Goal: Transaction & Acquisition: Book appointment/travel/reservation

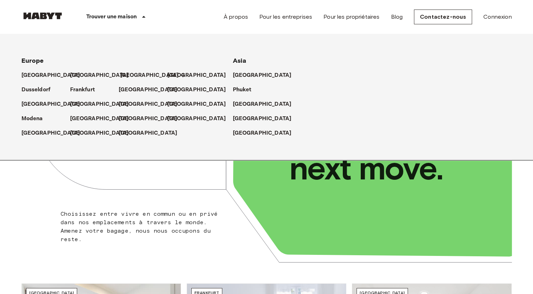
click at [130, 76] on p "[GEOGRAPHIC_DATA]" at bounding box center [149, 75] width 59 height 8
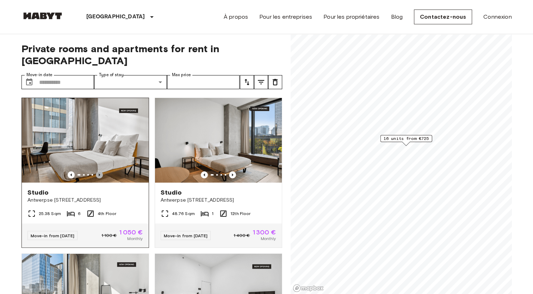
click at [100, 171] on icon "Previous image" at bounding box center [99, 174] width 7 height 7
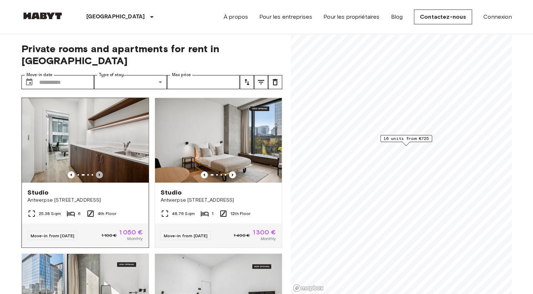
click at [100, 171] on icon "Previous image" at bounding box center [99, 174] width 7 height 7
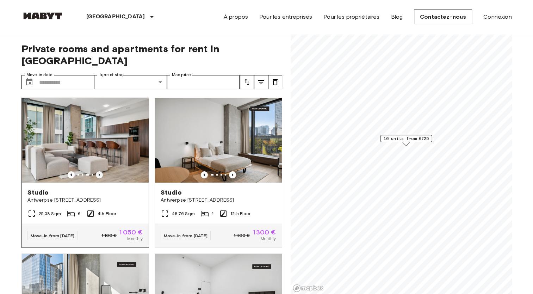
click at [100, 171] on icon "Previous image" at bounding box center [99, 174] width 7 height 7
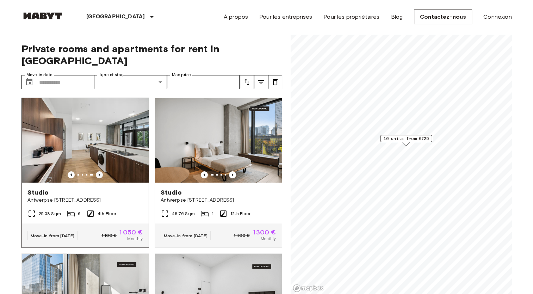
click at [100, 171] on icon "Previous image" at bounding box center [99, 174] width 7 height 7
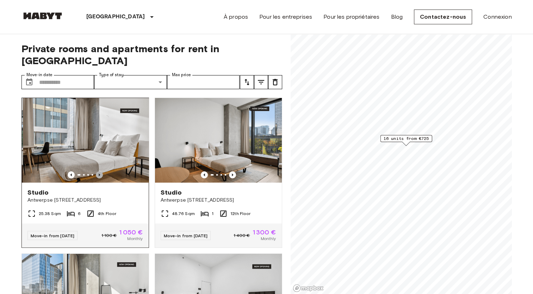
click at [100, 171] on icon "Previous image" at bounding box center [99, 174] width 7 height 7
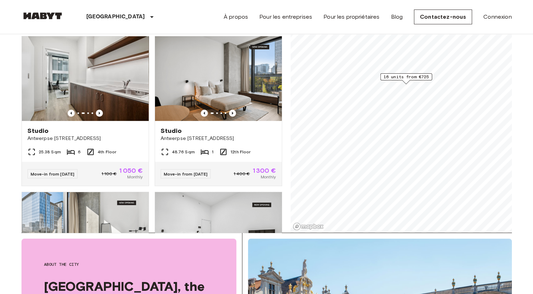
scroll to position [101, 0]
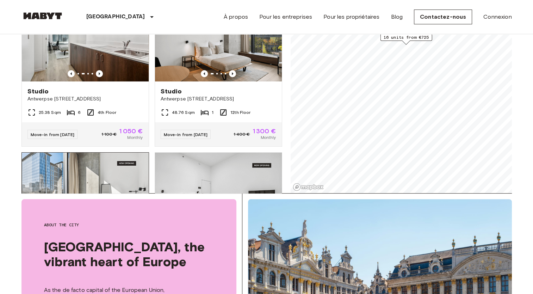
click at [99, 171] on img at bounding box center [85, 194] width 127 height 85
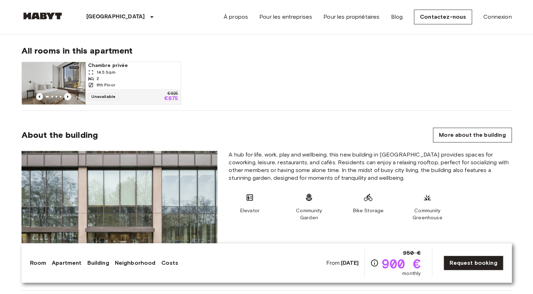
scroll to position [489, 0]
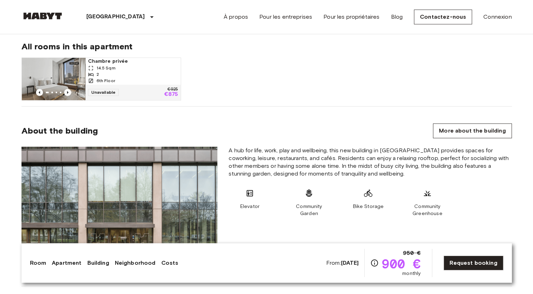
click at [115, 63] on span "Chambre privée" at bounding box center [133, 61] width 90 height 7
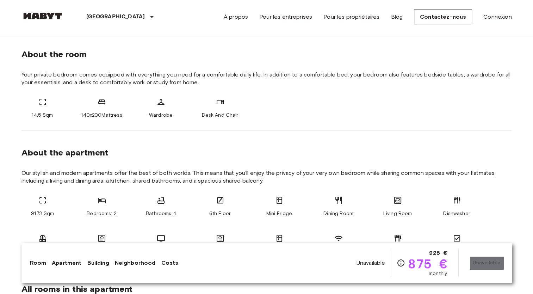
scroll to position [255, 0]
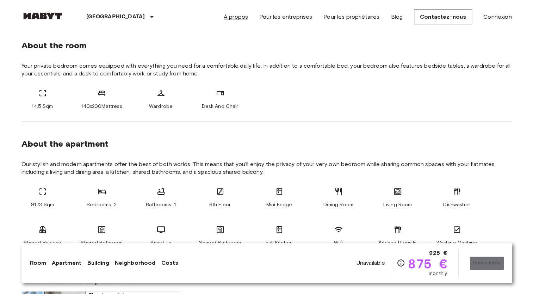
click at [238, 14] on link "À propos" at bounding box center [236, 17] width 24 height 8
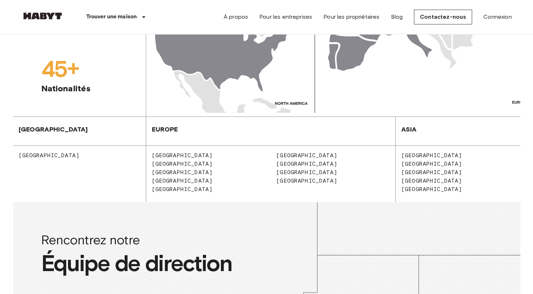
scroll to position [927, 0]
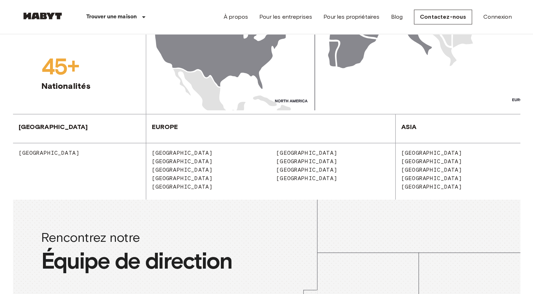
click at [170, 183] on span "[GEOGRAPHIC_DATA]" at bounding box center [179, 186] width 67 height 7
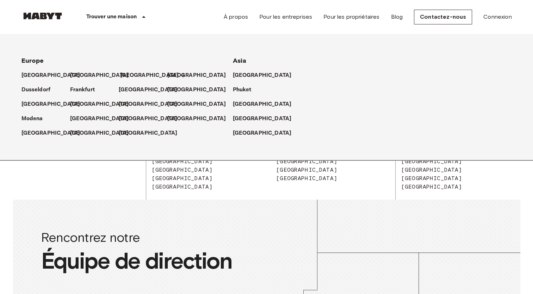
click at [132, 75] on p "[GEOGRAPHIC_DATA]" at bounding box center [149, 75] width 59 height 8
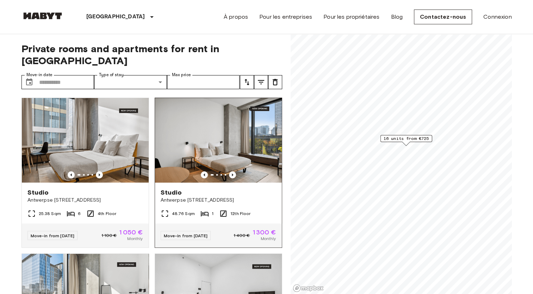
click at [233, 171] on div at bounding box center [218, 174] width 127 height 7
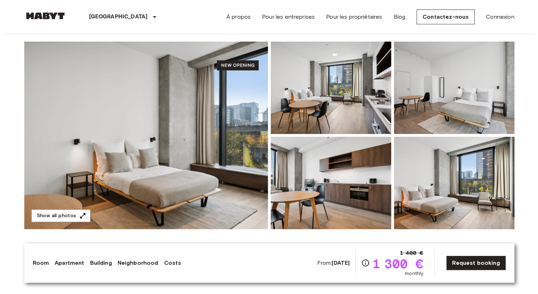
scroll to position [44, 0]
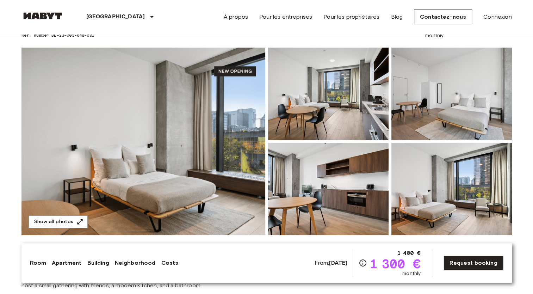
click at [255, 87] on img at bounding box center [143, 141] width 244 height 187
